Goal: Find specific page/section: Find specific page/section

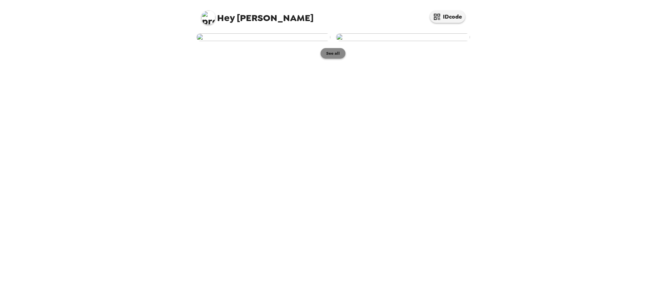
click at [333, 59] on button "See all" at bounding box center [332, 53] width 25 height 11
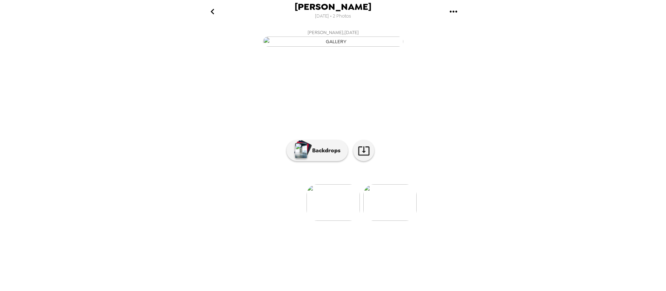
scroll to position [13, 0]
click at [331, 155] on p "Backdrops" at bounding box center [325, 150] width 32 height 8
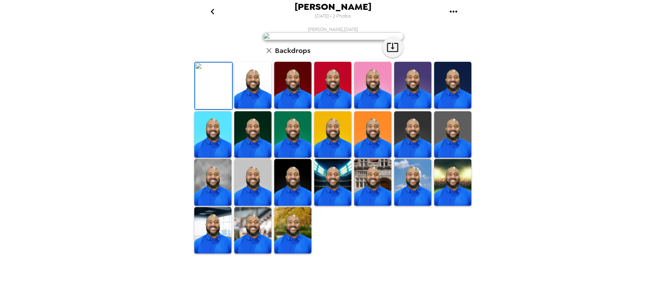
scroll to position [0, 0]
click at [265, 55] on icon "button" at bounding box center [269, 50] width 8 height 8
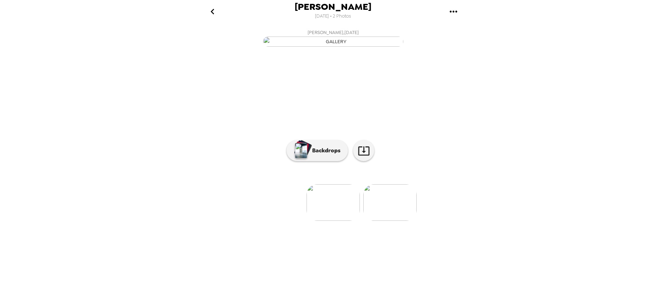
click at [394, 221] on img at bounding box center [389, 202] width 53 height 36
click at [333, 155] on p "Backdrops" at bounding box center [325, 150] width 32 height 8
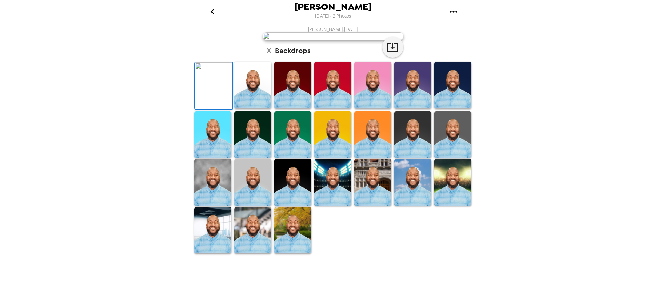
scroll to position [131, 0]
click at [291, 253] on img at bounding box center [292, 230] width 37 height 47
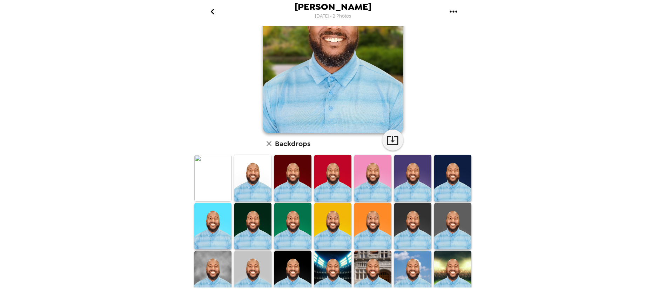
scroll to position [2, 0]
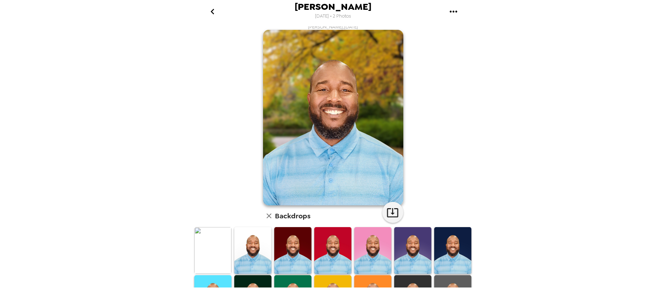
click at [217, 245] on img at bounding box center [212, 250] width 37 height 47
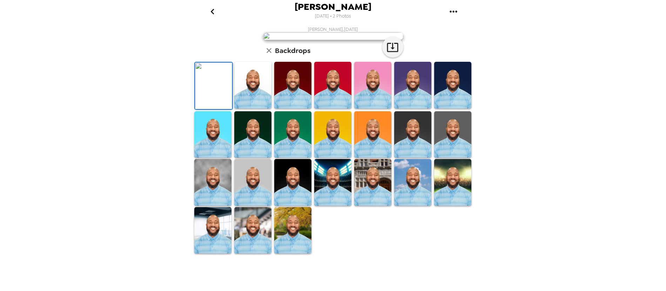
scroll to position [131, 0]
click at [291, 253] on img at bounding box center [292, 230] width 37 height 47
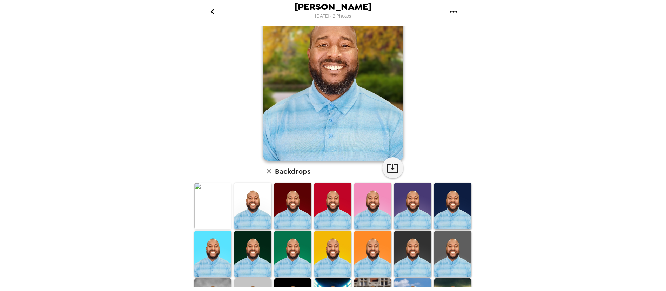
scroll to position [130, 0]
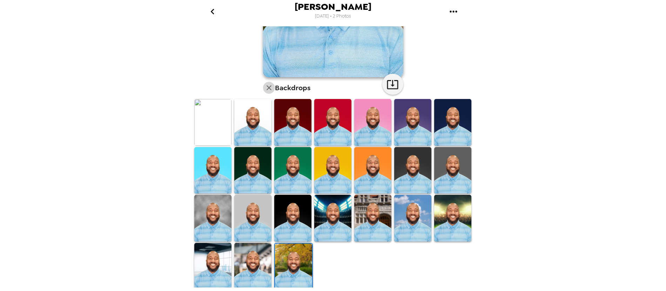
click at [266, 87] on icon "button" at bounding box center [268, 87] width 5 height 5
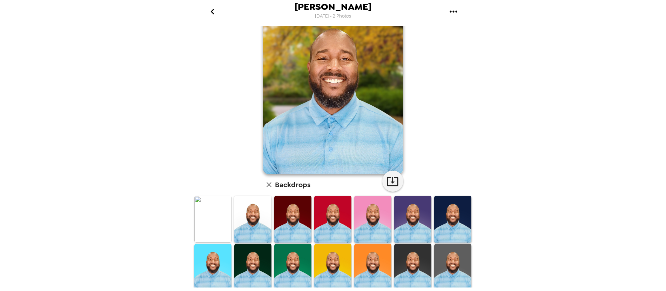
scroll to position [0, 0]
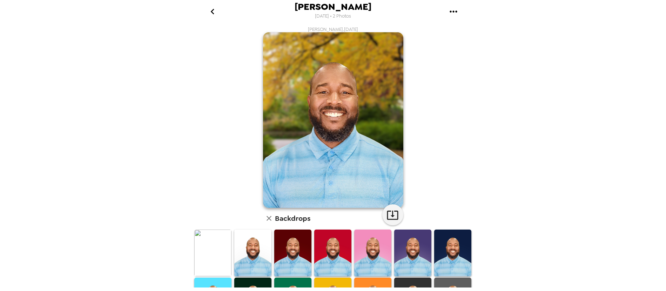
click at [289, 116] on img at bounding box center [333, 119] width 140 height 175
click at [431, 177] on div "George Carter , 06-10-2025 Backdrops" at bounding box center [333, 223] width 280 height 395
click at [392, 212] on icon "button" at bounding box center [392, 215] width 12 height 12
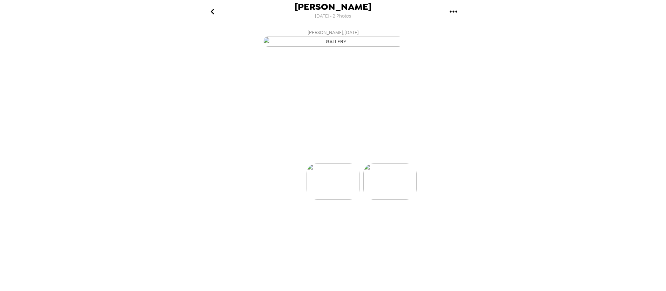
scroll to position [0, 56]
click at [280, 221] on img at bounding box center [276, 202] width 53 height 36
click at [323, 155] on p "Backdrops" at bounding box center [325, 150] width 32 height 8
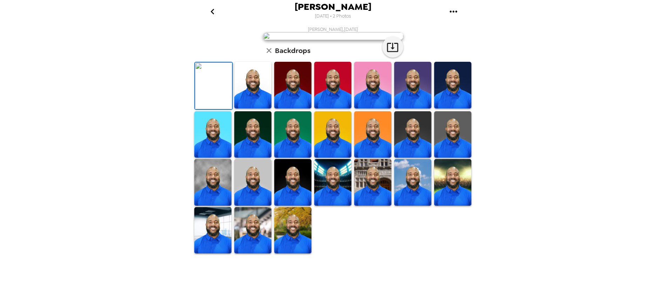
click at [290, 253] on img at bounding box center [292, 230] width 37 height 47
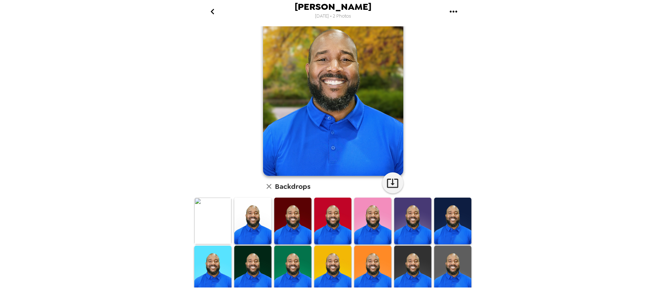
scroll to position [130, 0]
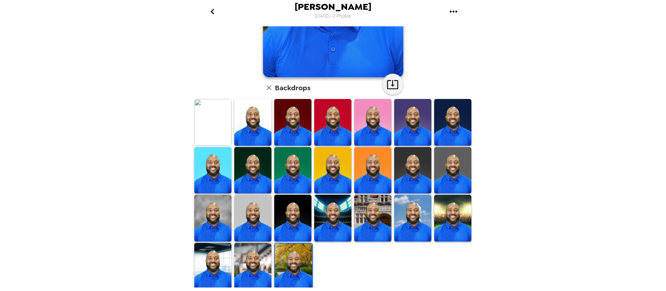
click at [442, 160] on img at bounding box center [452, 170] width 37 height 47
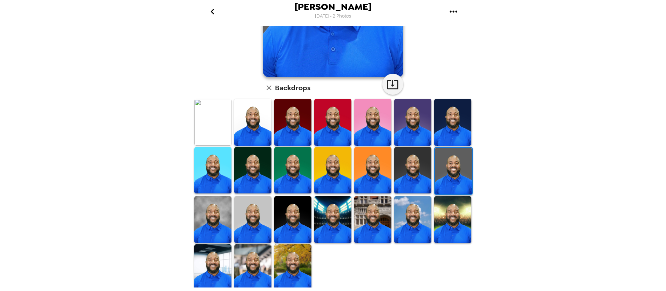
click at [335, 225] on img at bounding box center [332, 219] width 37 height 47
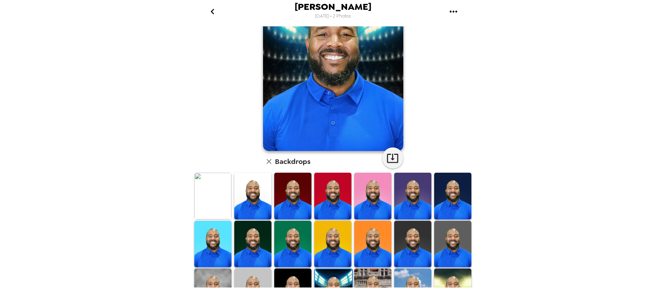
scroll to position [0, 0]
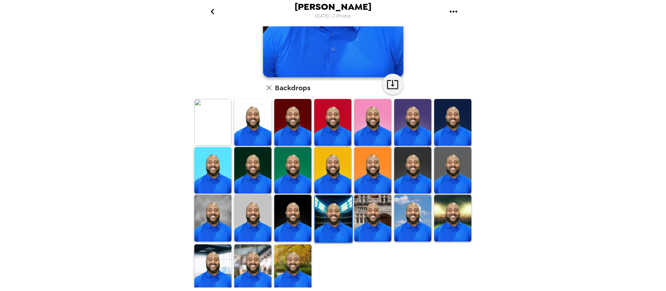
click at [294, 220] on img at bounding box center [292, 218] width 37 height 47
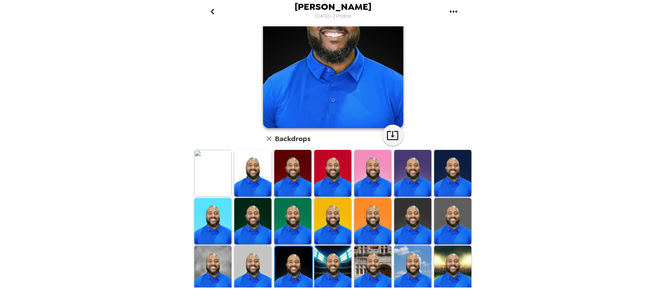
scroll to position [130, 0]
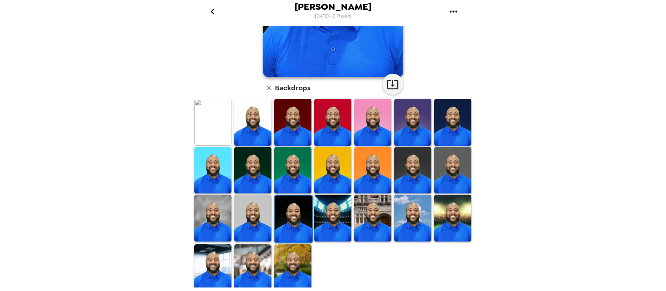
click at [444, 216] on img at bounding box center [452, 218] width 37 height 47
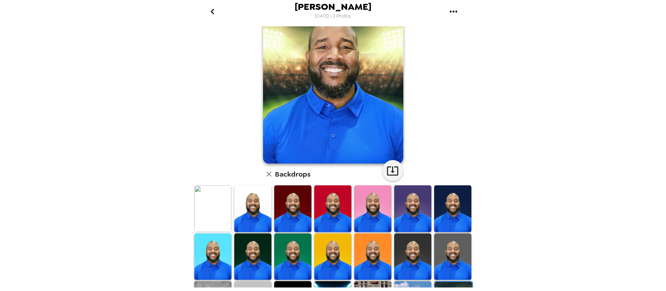
scroll to position [126, 0]
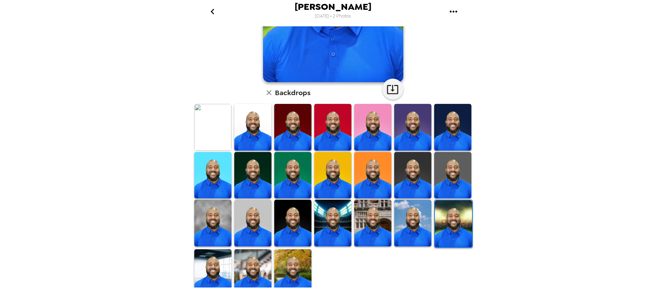
click at [257, 176] on img at bounding box center [252, 175] width 37 height 47
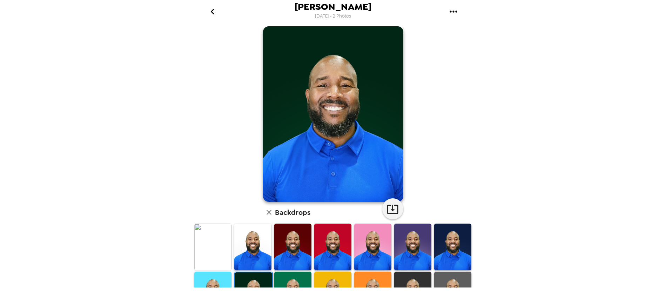
scroll to position [0, 0]
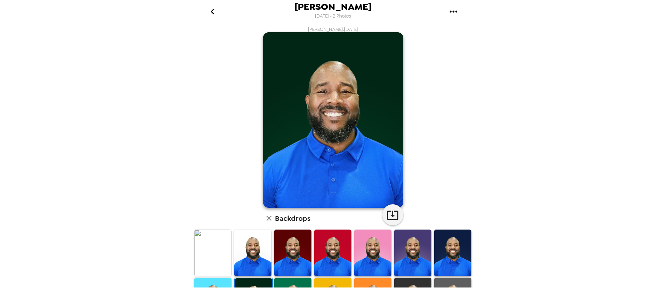
click at [452, 11] on icon "gallery menu" at bounding box center [453, 11] width 11 height 11
click at [210, 11] on div at bounding box center [333, 145] width 666 height 291
click at [210, 10] on icon "go back" at bounding box center [212, 11] width 11 height 11
